Goal: Transaction & Acquisition: Purchase product/service

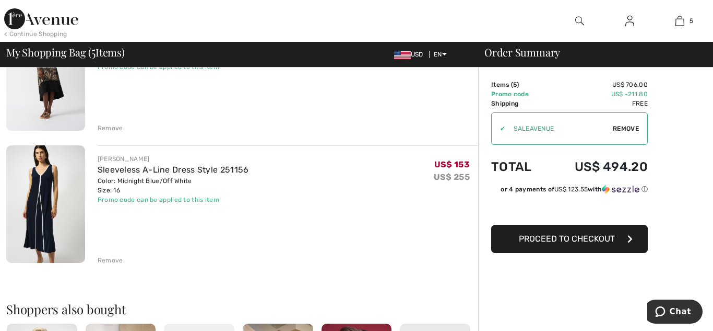
scroll to position [543, 0]
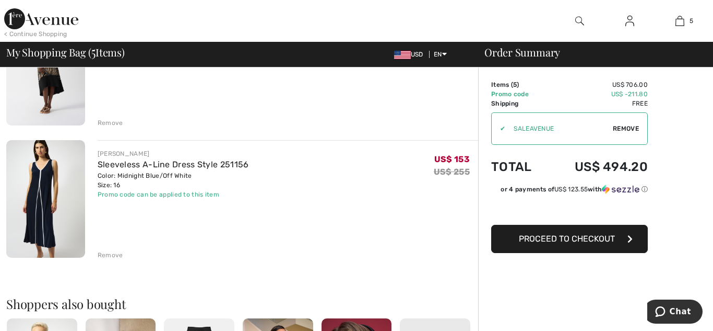
click at [105, 254] on div "Remove" at bounding box center [111, 254] width 26 height 9
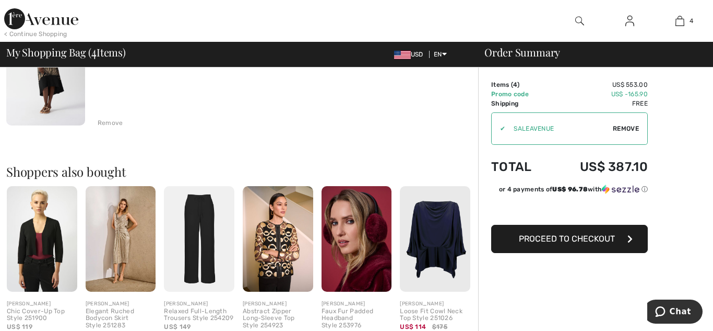
click at [358, 248] on img at bounding box center [357, 238] width 71 height 105
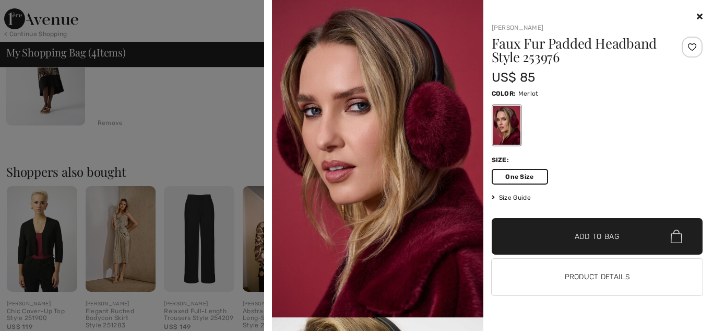
click at [258, 124] on div at bounding box center [356, 165] width 713 height 331
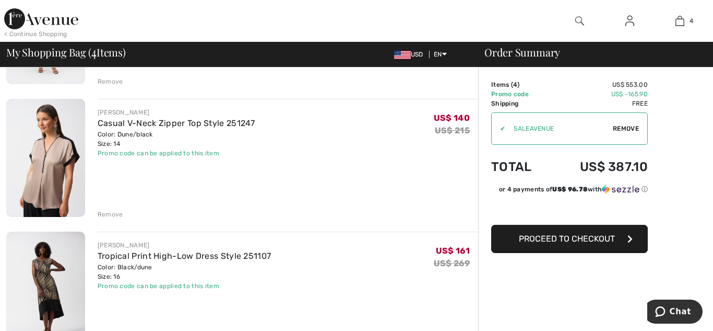
scroll to position [331, 0]
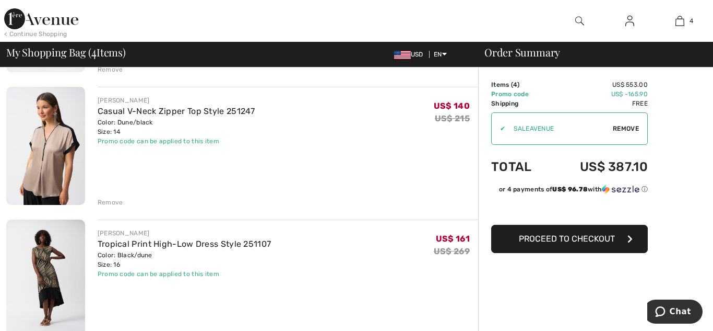
click at [537, 237] on span "Proceed to Checkout" at bounding box center [567, 238] width 96 height 10
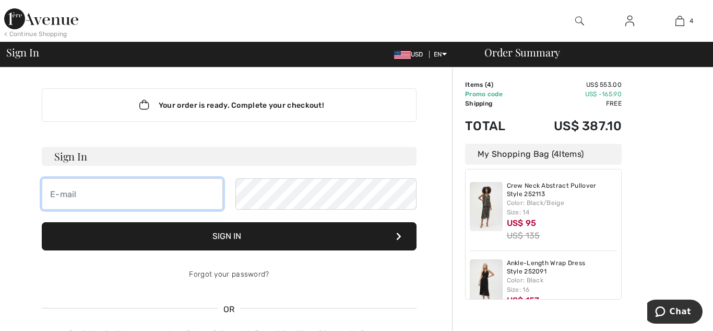
click at [135, 191] on input "email" at bounding box center [132, 193] width 181 height 31
type input "dianerajcic@gmail.com"
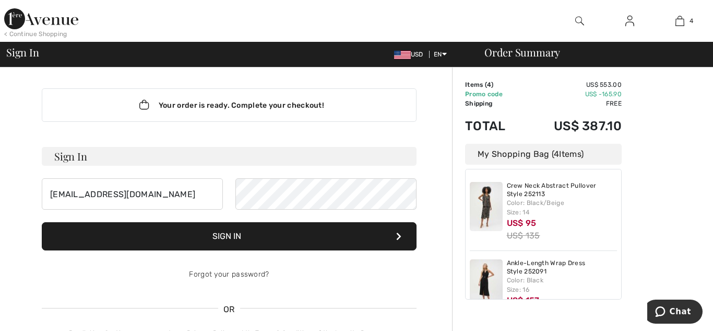
click at [267, 229] on button "Sign In" at bounding box center [229, 236] width 375 height 28
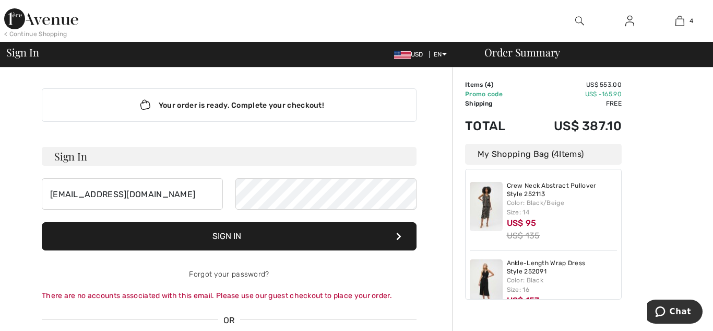
click at [284, 228] on button "Sign In" at bounding box center [229, 236] width 375 height 28
click at [263, 238] on button "Sign In" at bounding box center [229, 236] width 375 height 28
click at [237, 274] on link "Forgot your password?" at bounding box center [229, 273] width 80 height 9
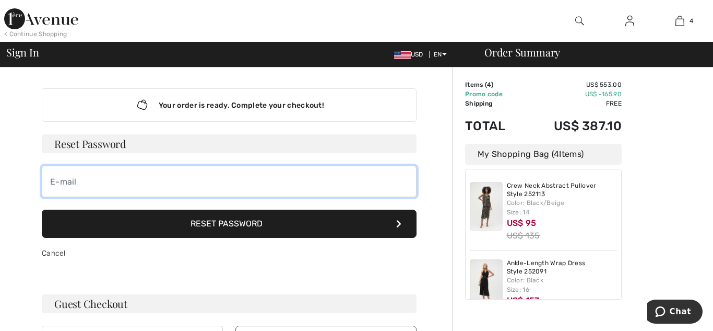
click at [170, 171] on input "email" at bounding box center [229, 181] width 375 height 31
type input "[EMAIL_ADDRESS][DOMAIN_NAME]"
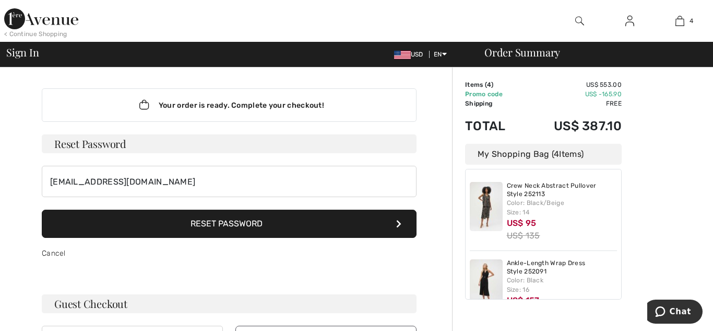
click at [207, 224] on button "Reset Password" at bounding box center [229, 223] width 375 height 28
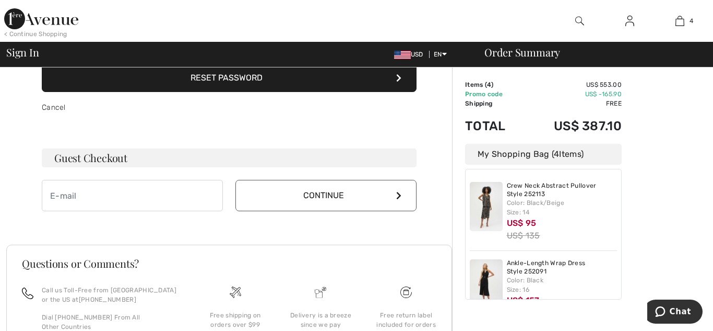
scroll to position [167, 0]
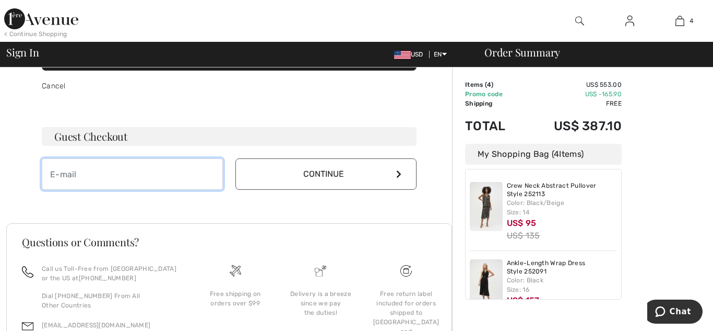
click at [81, 171] on input "email" at bounding box center [132, 173] width 181 height 31
type input "[EMAIL_ADDRESS][DOMAIN_NAME]"
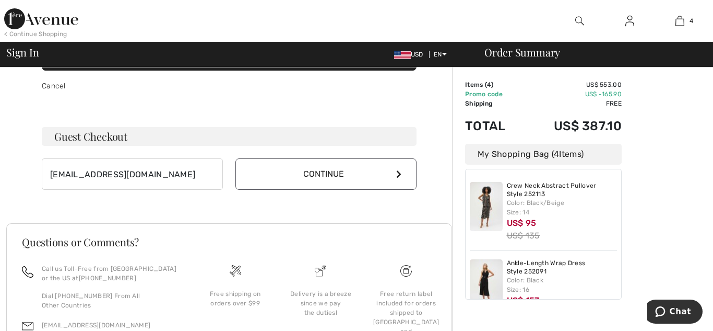
click at [288, 172] on button "Continue" at bounding box center [326, 173] width 181 height 31
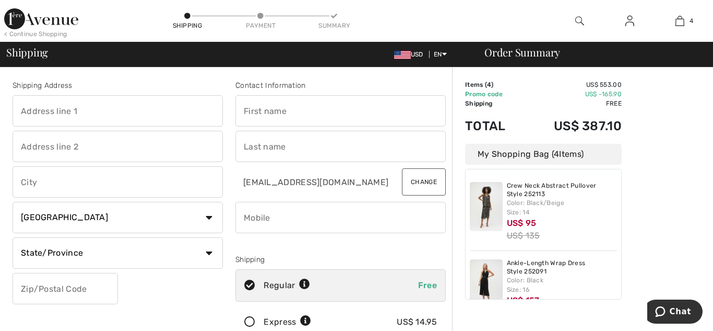
click at [297, 107] on input "text" at bounding box center [341, 110] width 210 height 31
type input "Diane"
type input "637 Estates Dr"
type input "#1502"
type input "Gulf Shores"
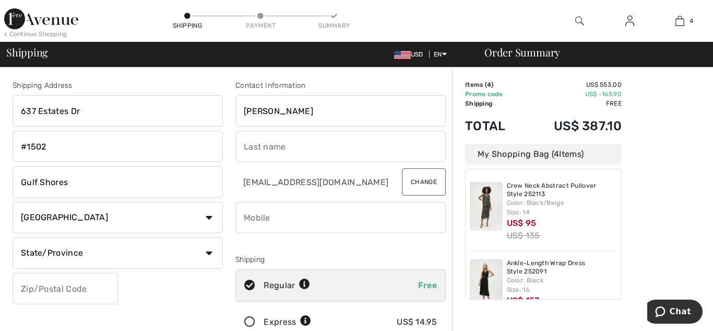
select select "US"
select select "AL"
type input "36542-2784"
type input "Rajcic"
type input "9495258919"
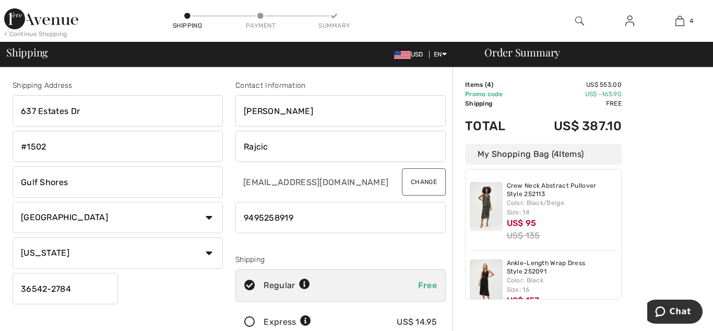
type input "365422784"
click at [62, 144] on input "#1502" at bounding box center [118, 146] width 210 height 31
type input "#"
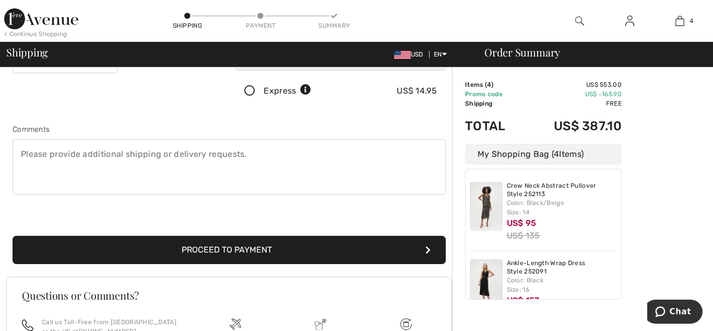
scroll to position [242, 0]
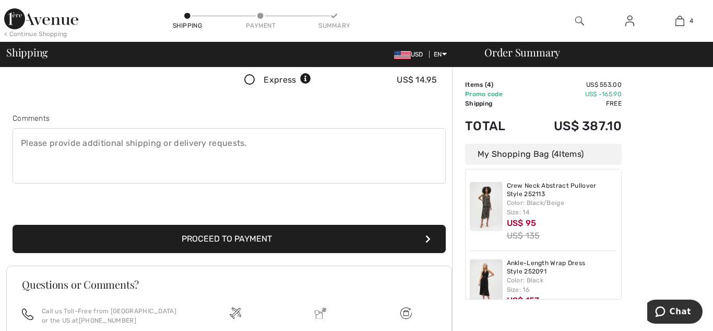
click at [248, 238] on button "Proceed to Payment" at bounding box center [229, 239] width 433 height 28
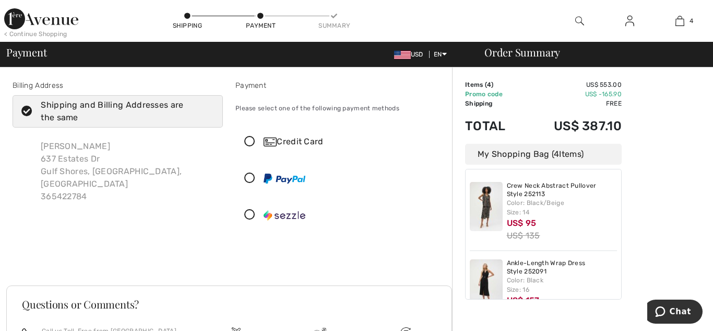
click at [248, 143] on icon at bounding box center [250, 141] width 28 height 11
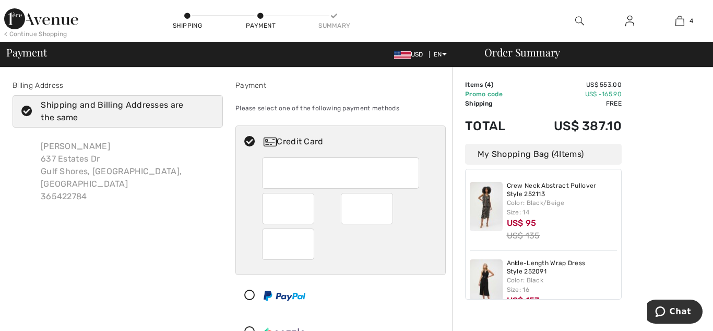
type input "07"
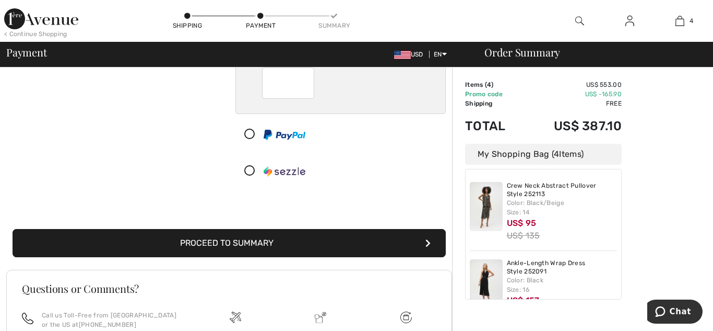
scroll to position [162, 0]
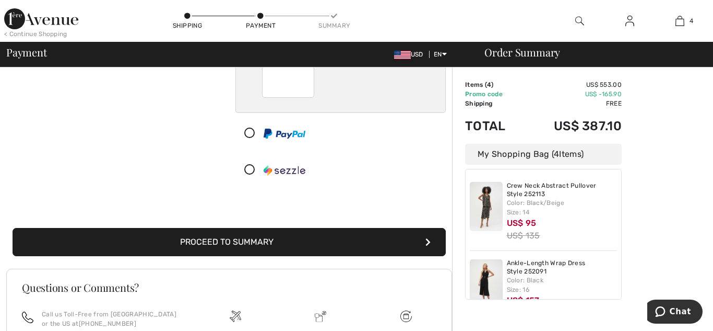
click at [339, 242] on button "Proceed to Summary" at bounding box center [229, 242] width 433 height 28
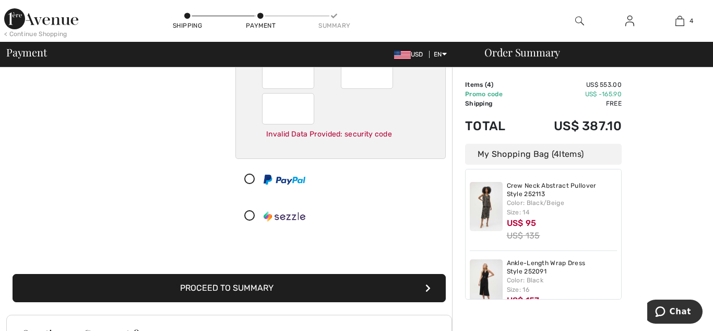
scroll to position [144, 0]
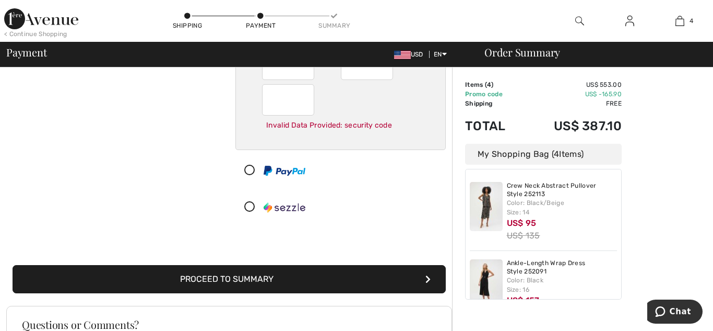
click at [271, 272] on button "Proceed to Summary" at bounding box center [229, 279] width 433 height 28
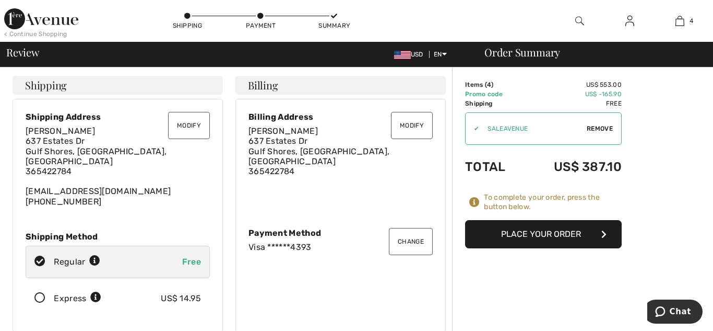
click at [516, 230] on button "Place Your Order" at bounding box center [543, 234] width 157 height 28
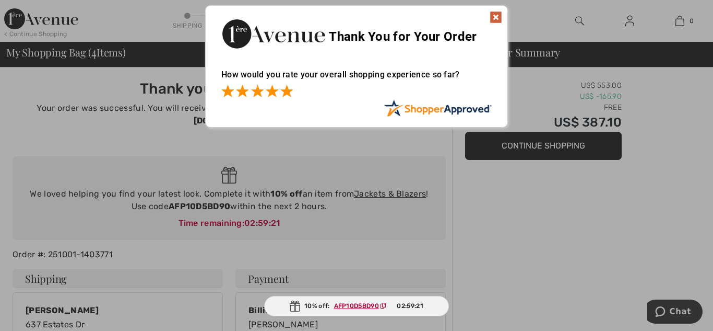
click at [282, 88] on span at bounding box center [286, 91] width 13 height 13
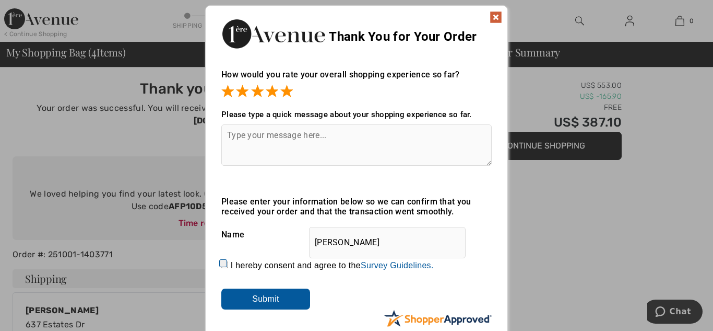
click at [240, 137] on textarea at bounding box center [356, 144] width 271 height 41
type textarea "Great website!!"
click at [256, 297] on input "Submit" at bounding box center [265, 298] width 89 height 21
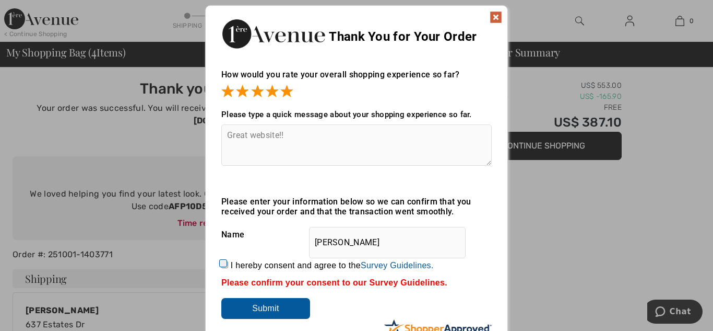
click at [222, 263] on input "I hereby consent and agree to the By submitting a review, you grant permission …" at bounding box center [224, 264] width 7 height 7
checkbox input "true"
click at [271, 305] on input "Submit" at bounding box center [265, 308] width 89 height 21
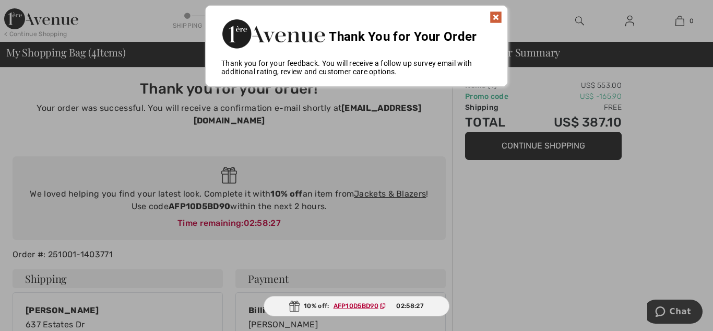
click at [493, 15] on img at bounding box center [496, 17] width 13 height 13
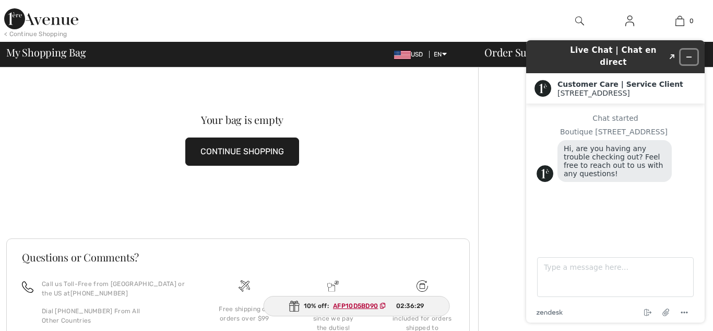
click at [689, 53] on icon "Minimize widget" at bounding box center [689, 56] width 7 height 7
